Goal: Task Accomplishment & Management: Use online tool/utility

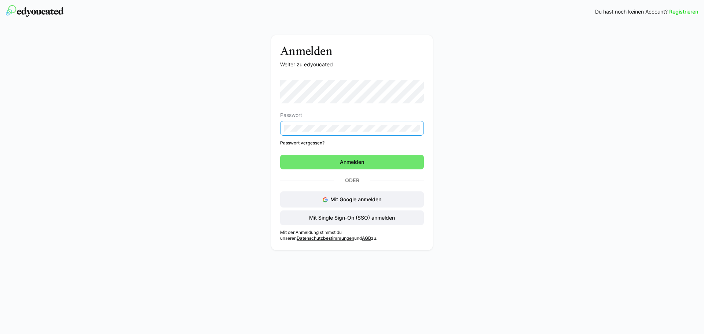
click at [252, 132] on div "Anmelden Weiter zu edyoucated Passwort Passwort vergessen? Anmelden Oder Mit Go…" at bounding box center [352, 144] width 413 height 218
click at [353, 162] on span "Anmelden" at bounding box center [352, 161] width 26 height 7
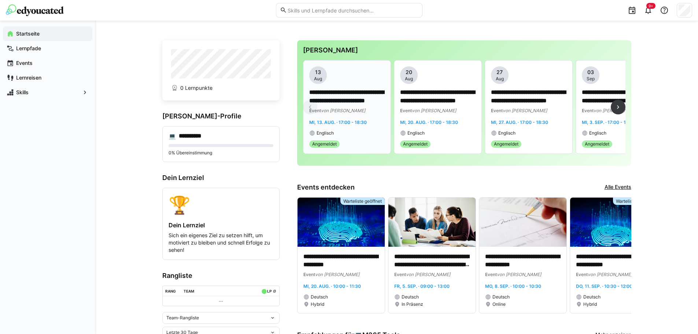
click at [333, 82] on app-date-bubble "[DATE]" at bounding box center [347, 75] width 76 height 18
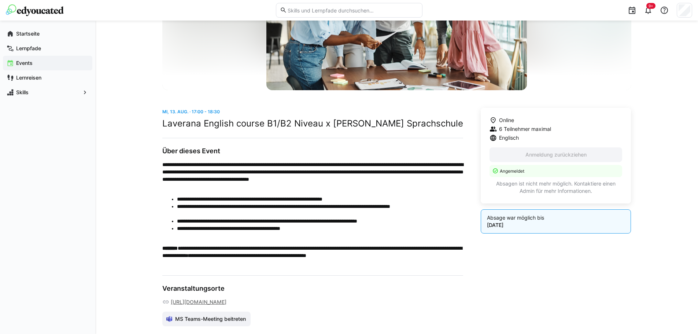
scroll to position [180, 0]
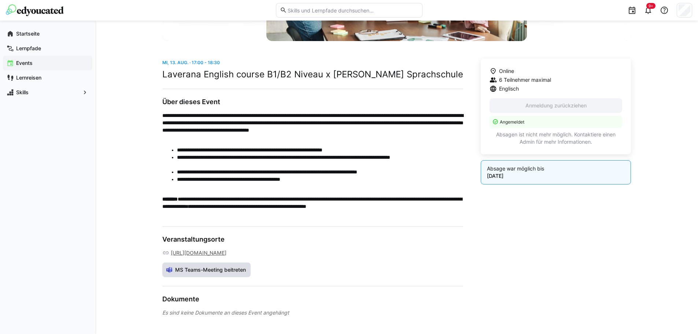
click at [236, 269] on span "MS Teams-Meeting beitreten" at bounding box center [210, 269] width 73 height 7
